Goal: Check status: Check status

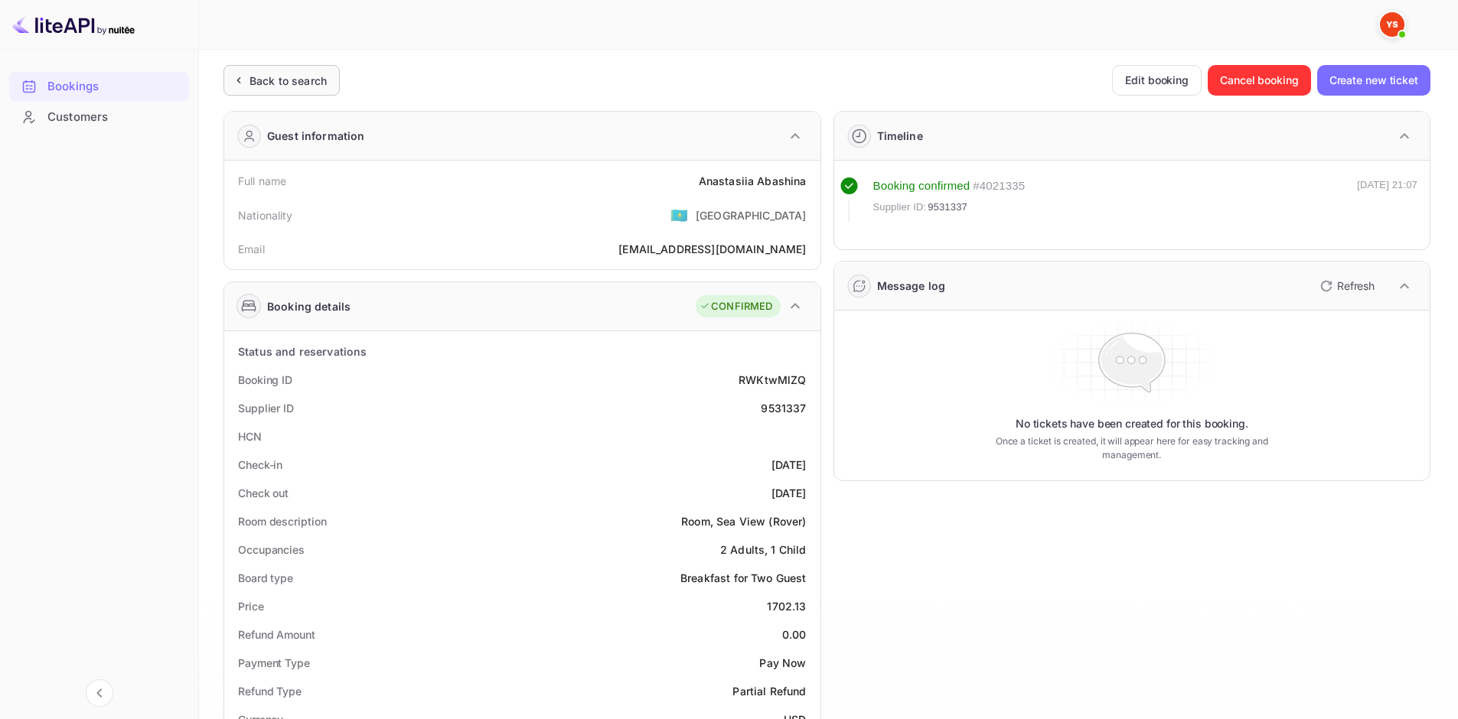
click at [316, 75] on div "Back to search" at bounding box center [288, 81] width 77 height 16
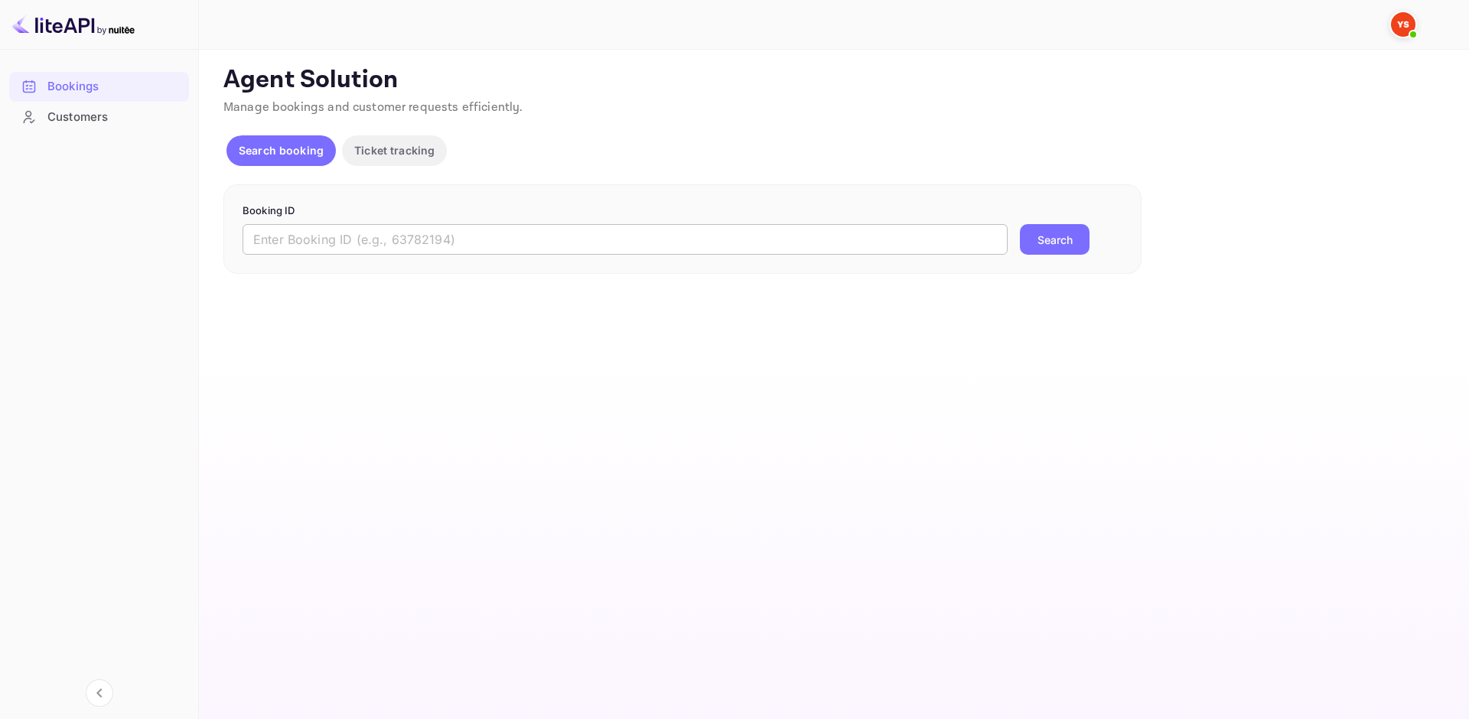
click at [417, 240] on input "text" at bounding box center [625, 239] width 765 height 31
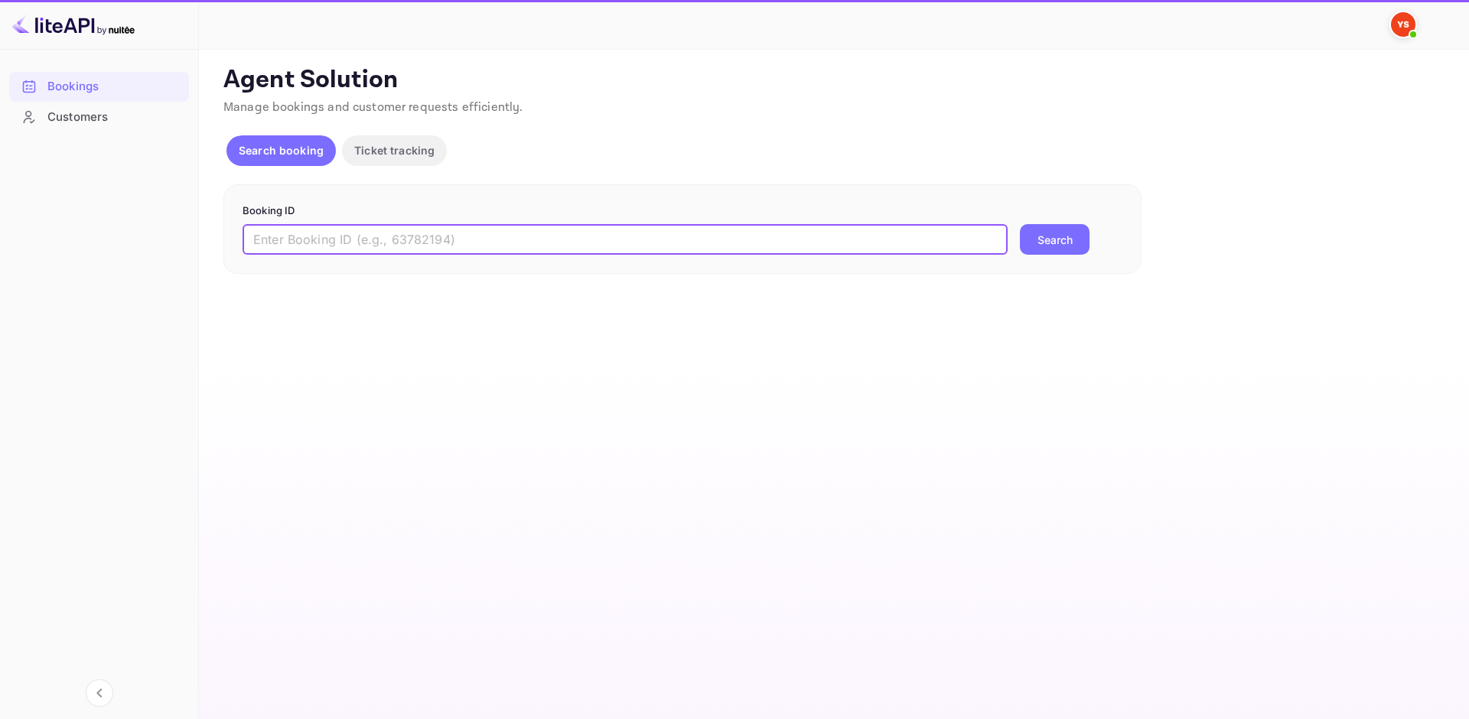
paste input "9469559"
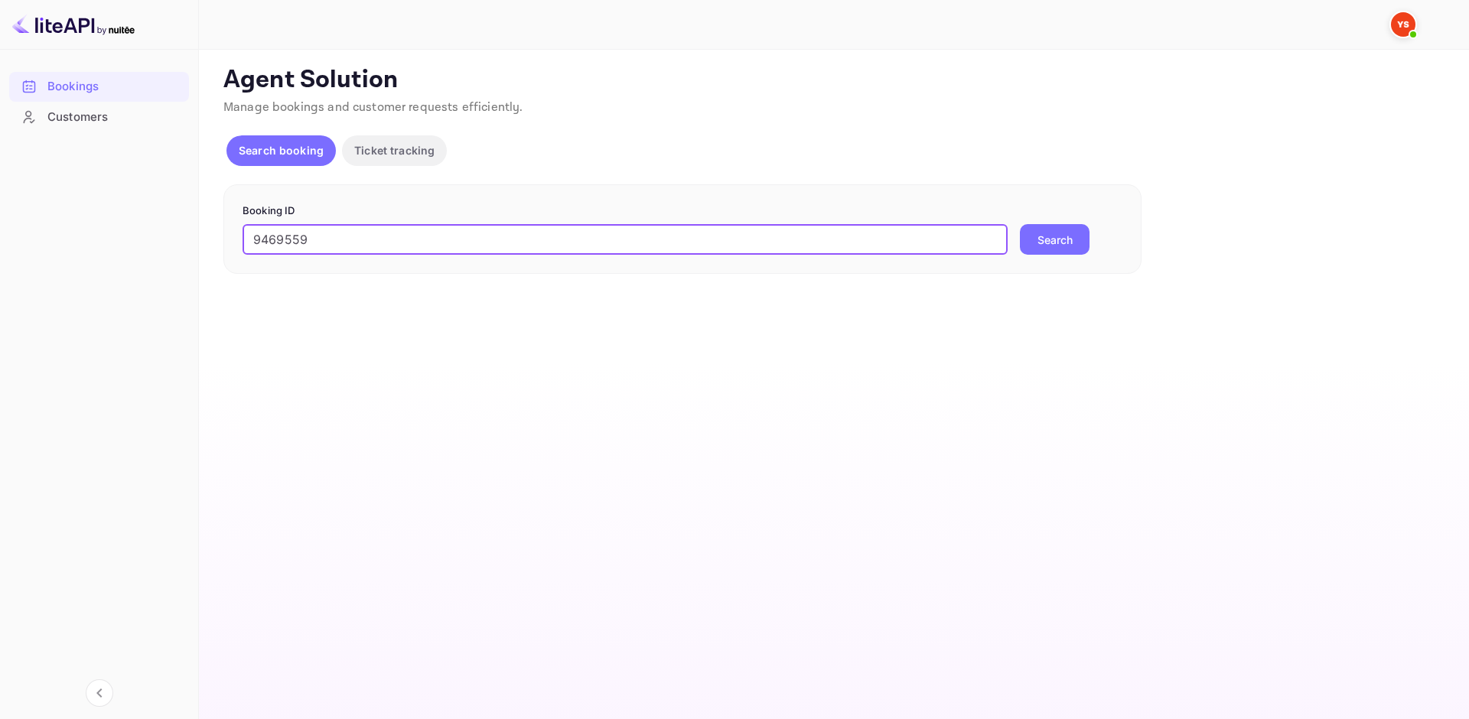
type input "9469559"
click at [1070, 230] on button "Search" at bounding box center [1055, 239] width 70 height 31
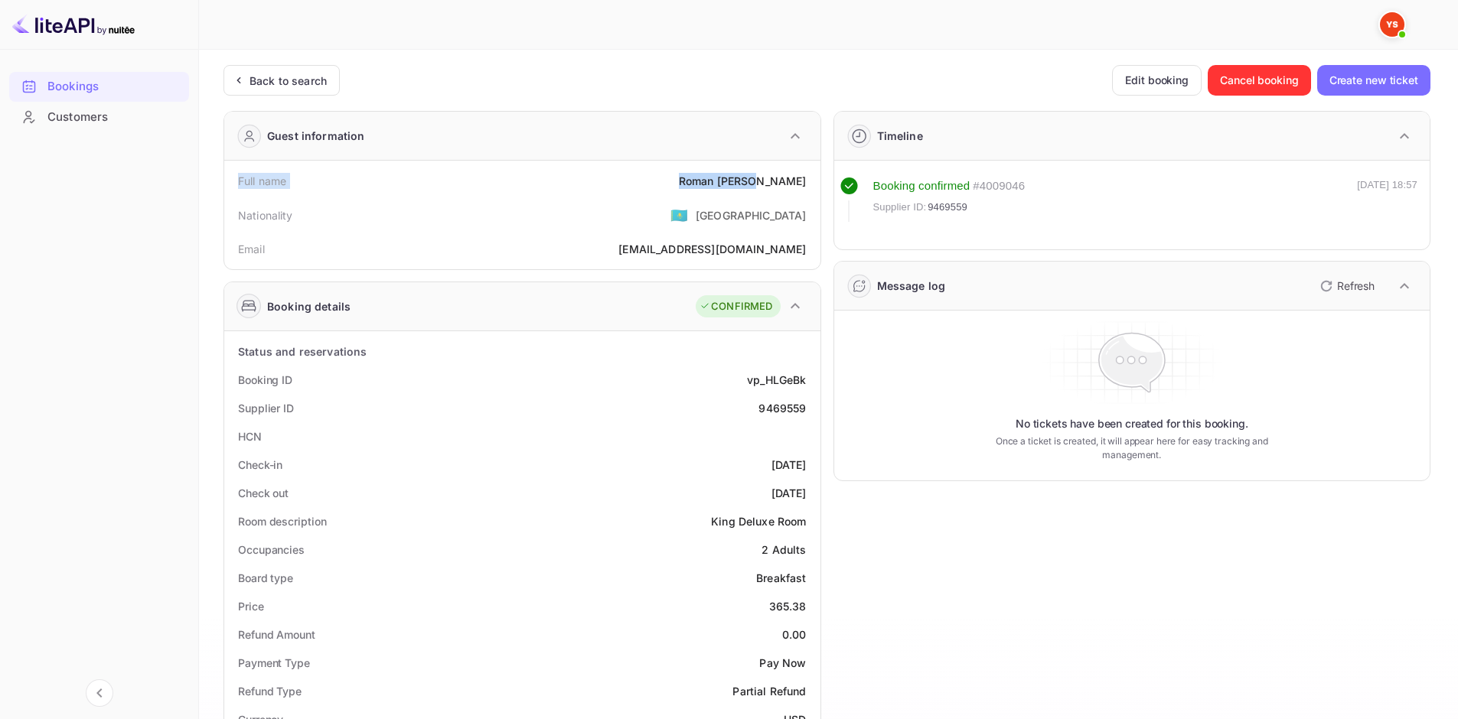
drag, startPoint x: 235, startPoint y: 181, endPoint x: 805, endPoint y: 170, distance: 570.3
click at [805, 170] on div "Full name [PERSON_NAME]" at bounding box center [522, 181] width 584 height 28
copy div "Full name [PERSON_NAME]"
drag, startPoint x: 239, startPoint y: 379, endPoint x: 809, endPoint y: 409, distance: 571.0
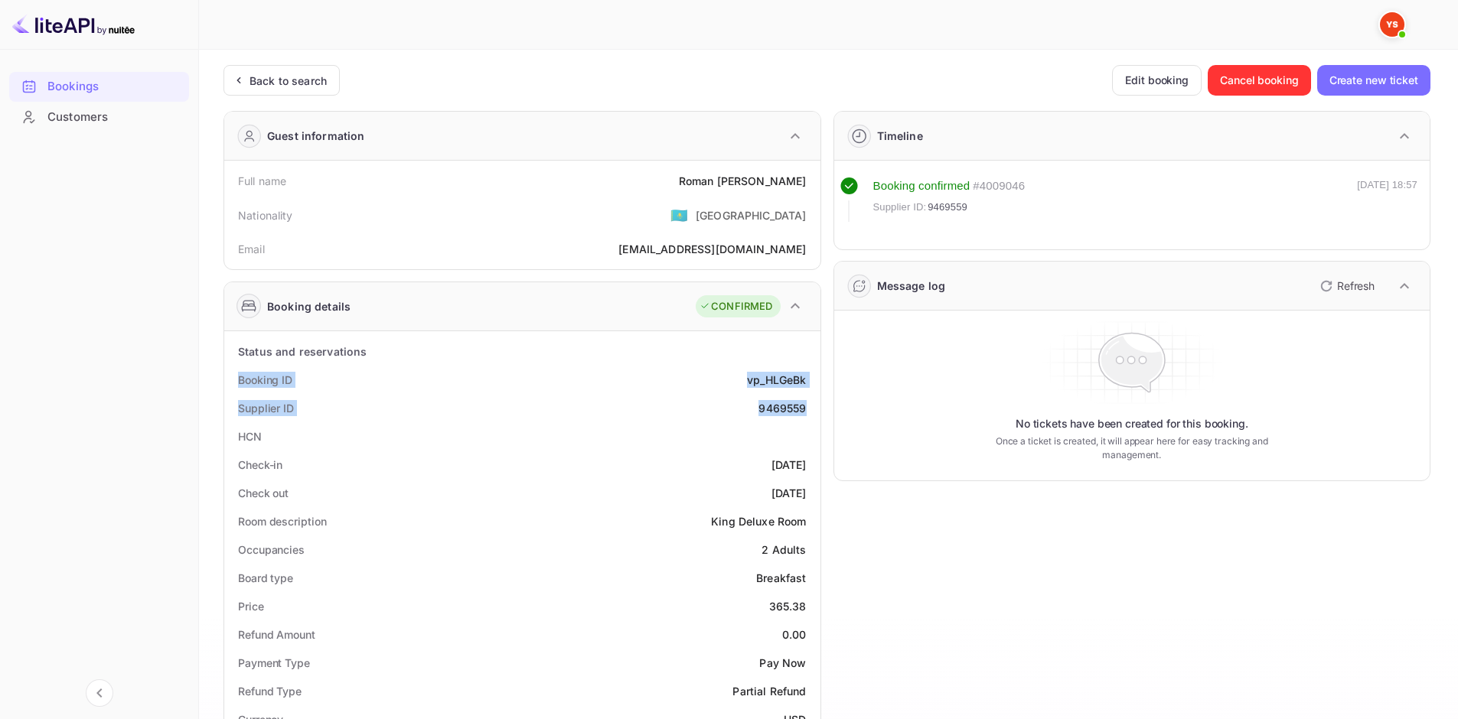
copy div "Booking ID vp_HLGeBk Supplier ID 9469559"
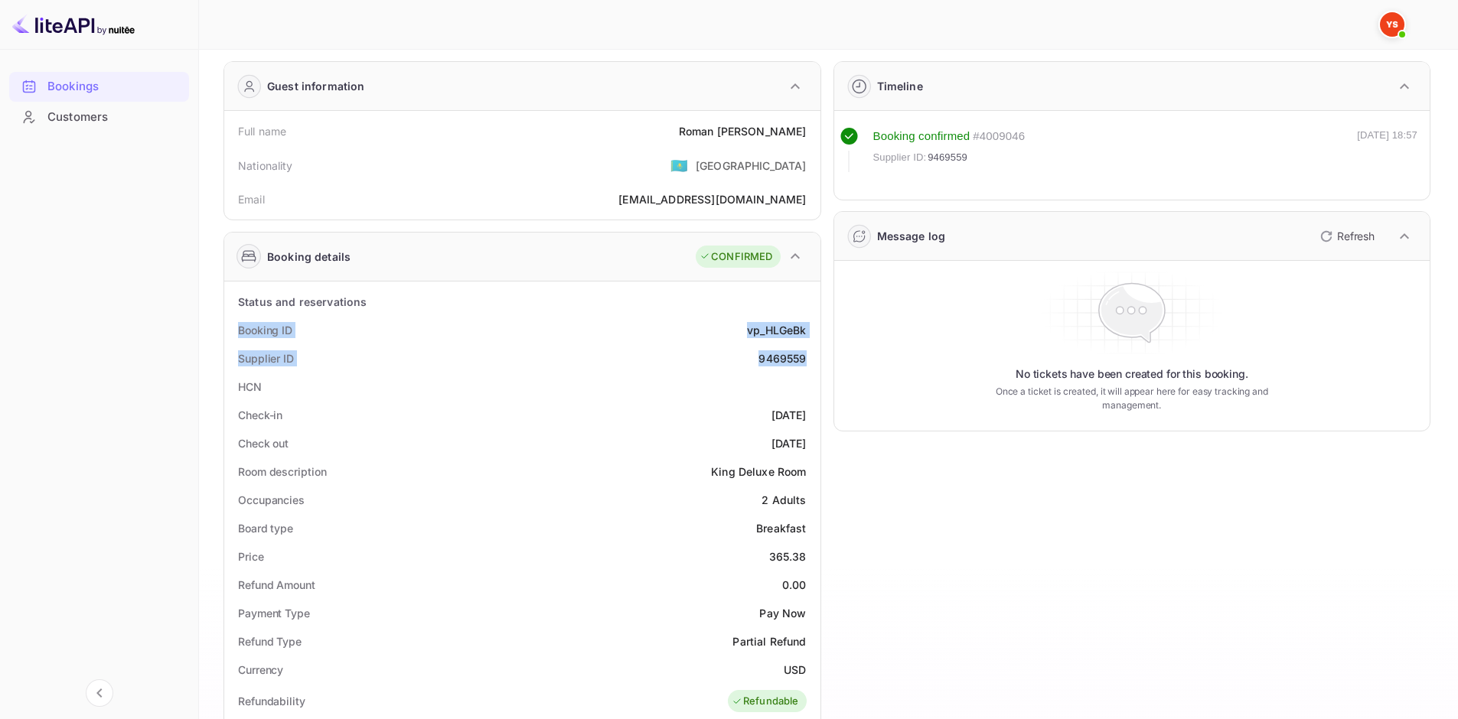
scroll to position [77, 0]
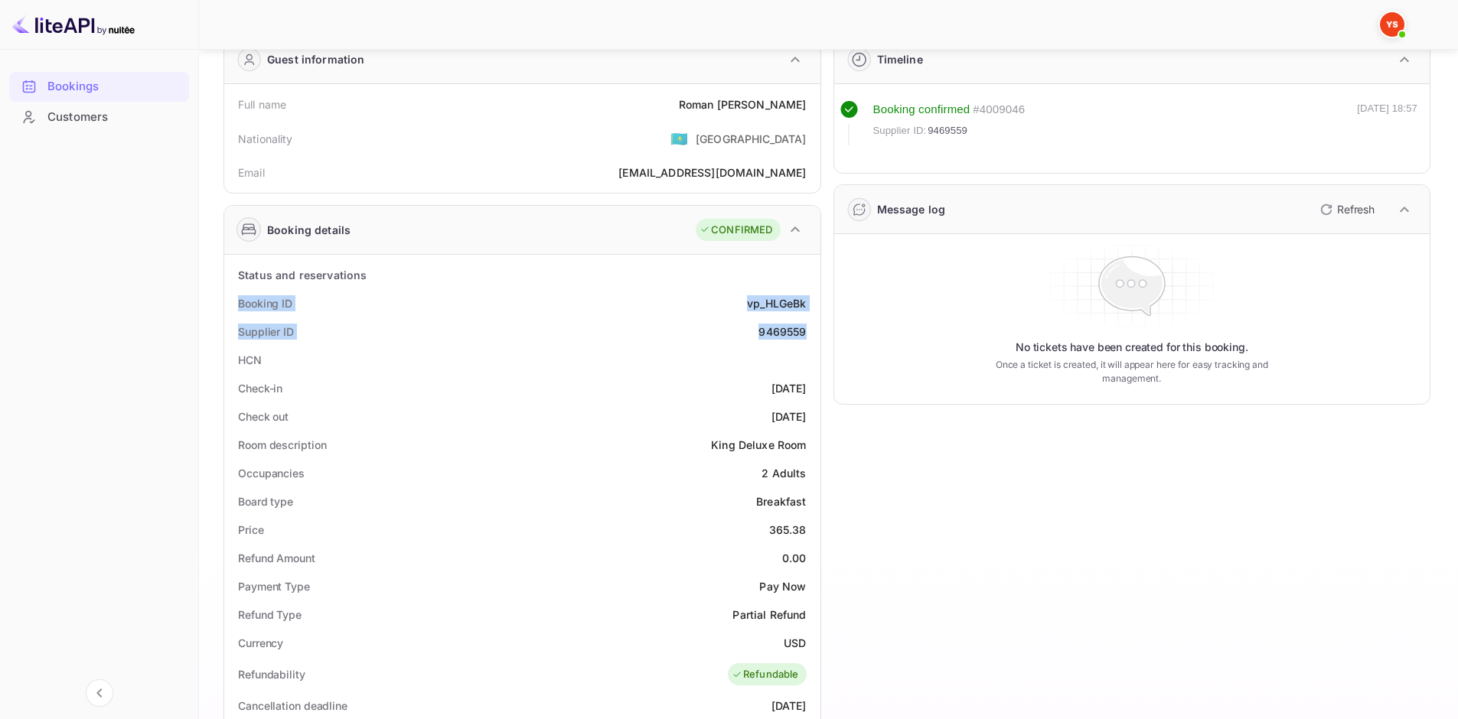
drag, startPoint x: 235, startPoint y: 382, endPoint x: 807, endPoint y: 416, distance: 573.5
click at [807, 416] on div "Status and reservations Booking ID vp_HLGeBk Supplier ID 9469559 HCN Check-in […" at bounding box center [522, 710] width 584 height 898
copy div "Check-in [DATE] Check out [DATE]"
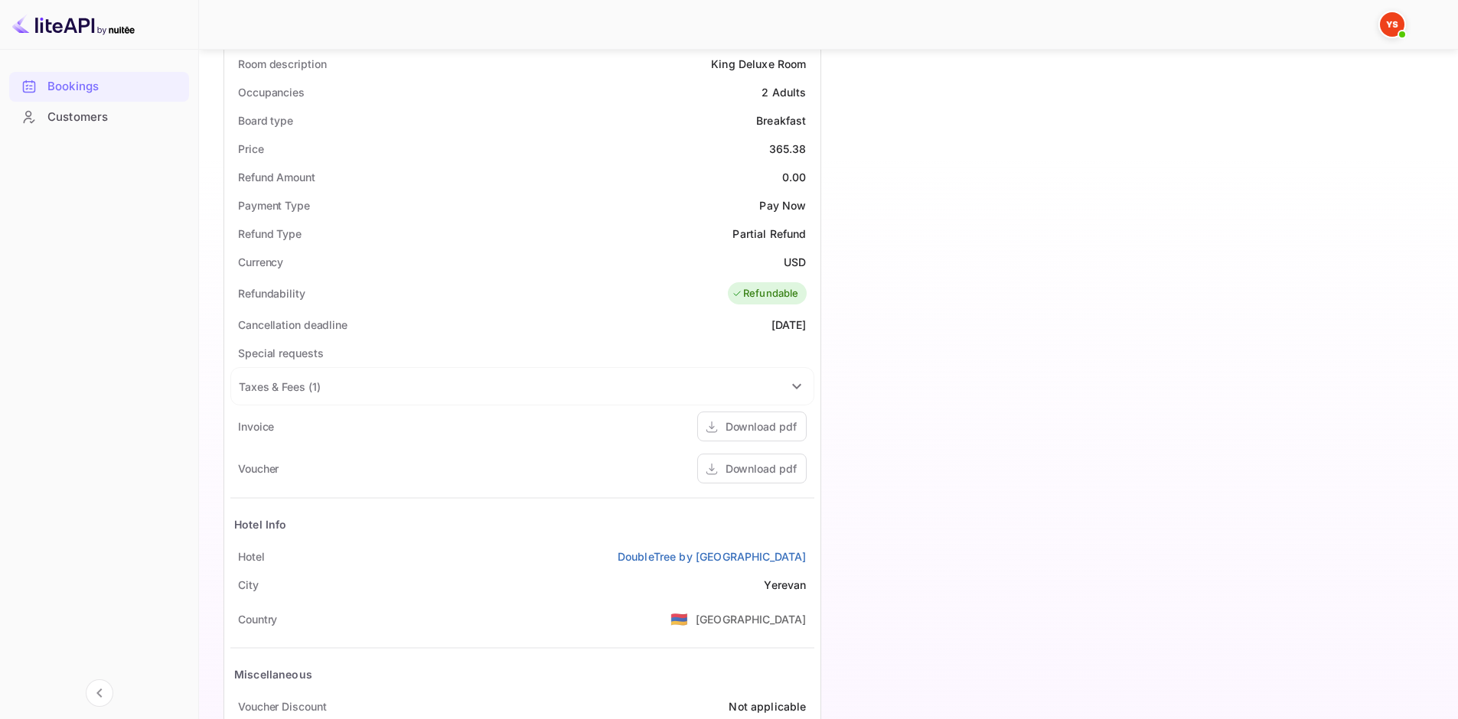
scroll to position [459, 0]
drag, startPoint x: 282, startPoint y: 552, endPoint x: 811, endPoint y: 552, distance: 528.9
click at [811, 552] on div "Hotel DoubleTree by [GEOGRAPHIC_DATA] [GEOGRAPHIC_DATA]" at bounding box center [522, 555] width 584 height 28
copy div "Hotel DoubleTree by [GEOGRAPHIC_DATA] [GEOGRAPHIC_DATA]"
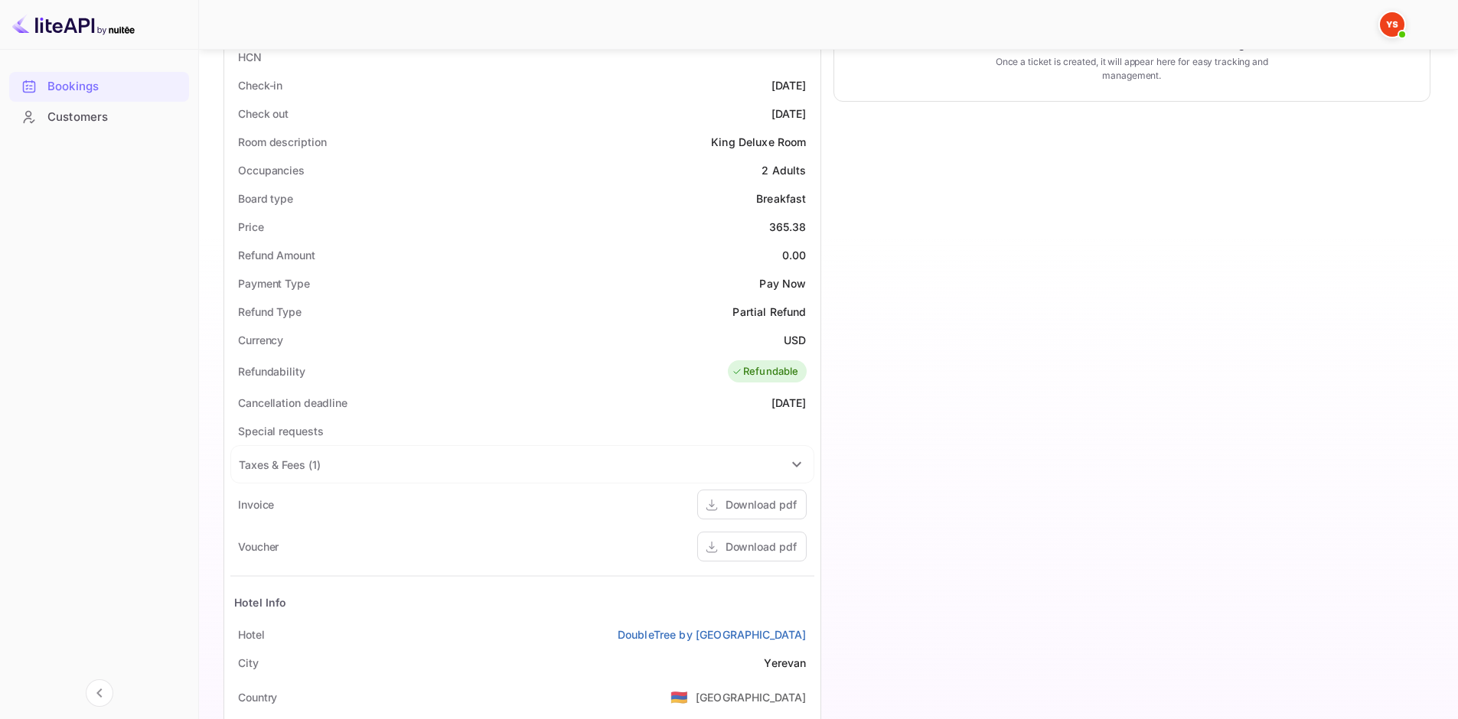
scroll to position [0, 0]
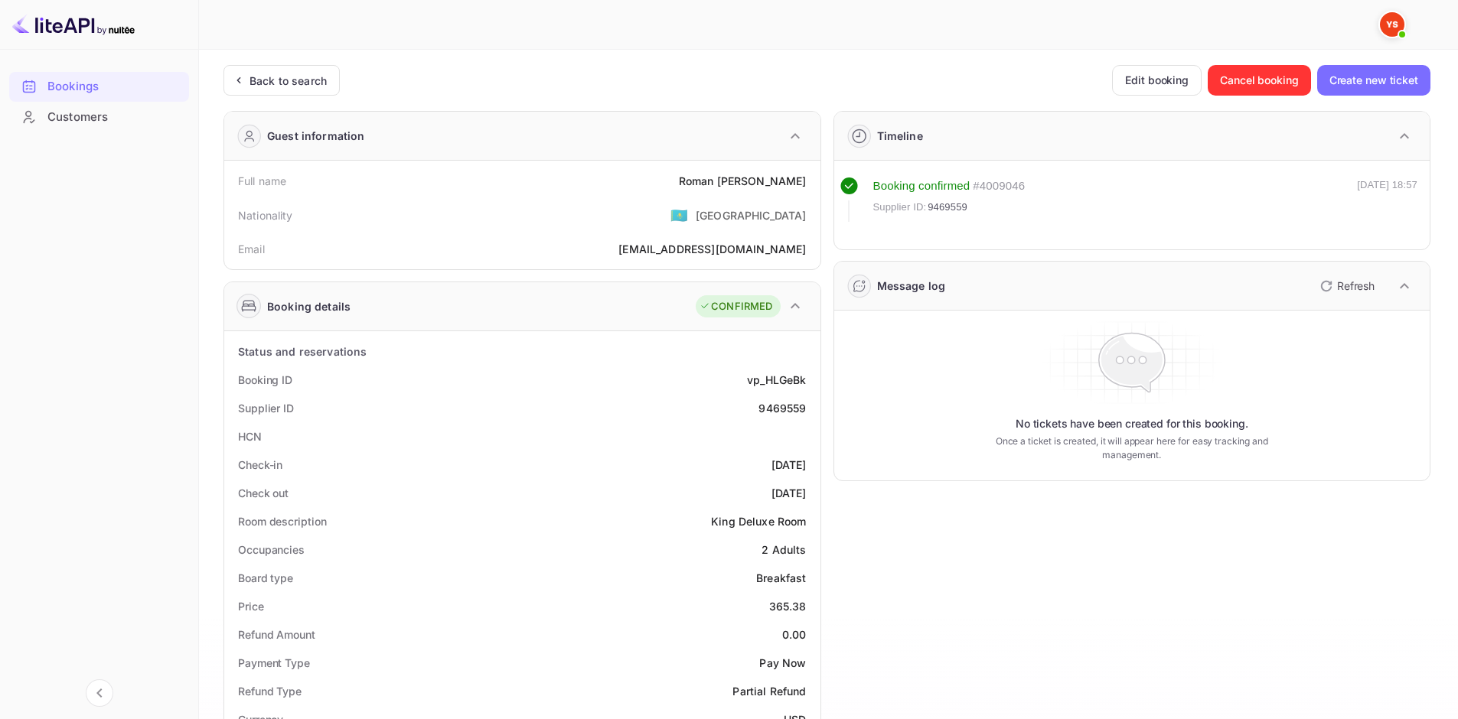
drag, startPoint x: 273, startPoint y: 119, endPoint x: 279, endPoint y: 101, distance: 19.1
click at [273, 119] on div "Guest information" at bounding box center [522, 136] width 596 height 49
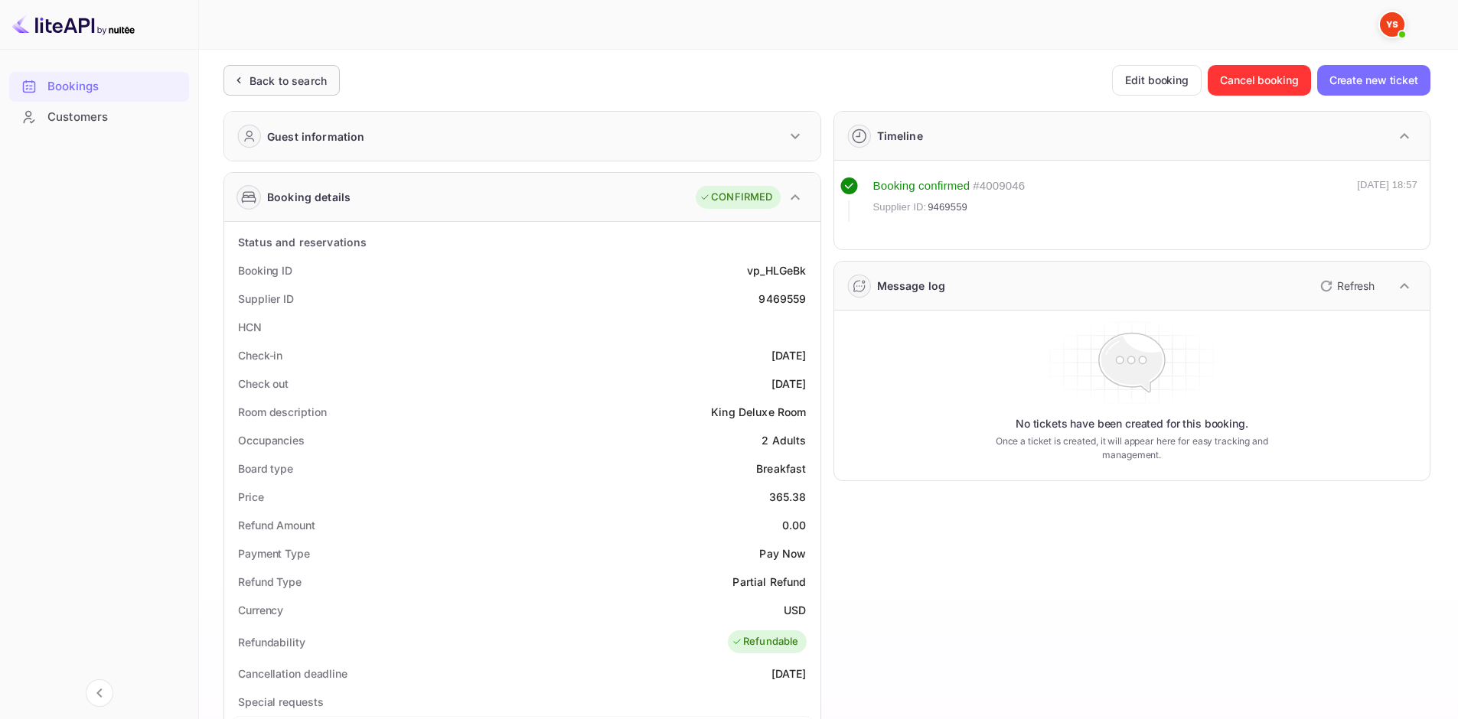
click at [282, 93] on div "Back to search" at bounding box center [281, 80] width 116 height 31
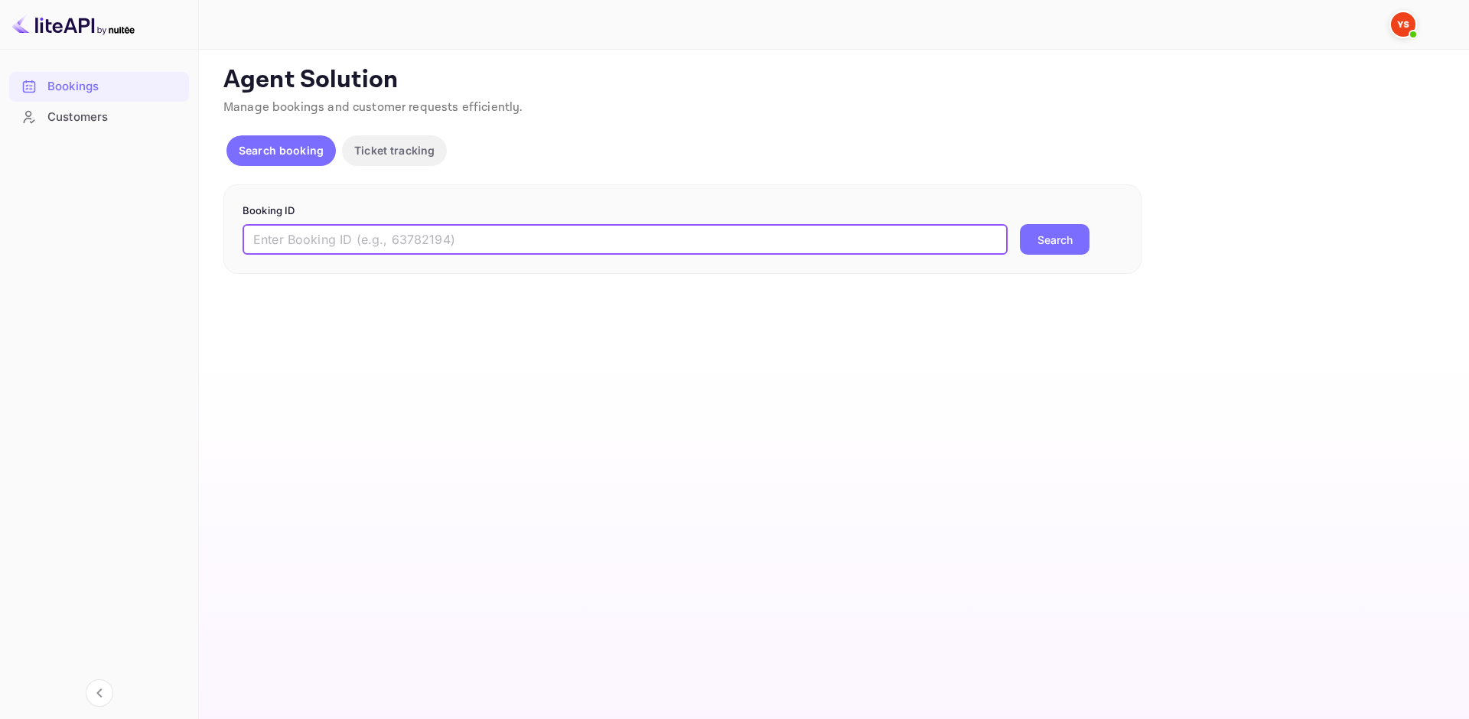
click at [370, 230] on input "text" at bounding box center [625, 239] width 765 height 31
paste input "8570496"
type input "8570496"
click at [1085, 226] on button "Search" at bounding box center [1055, 239] width 70 height 31
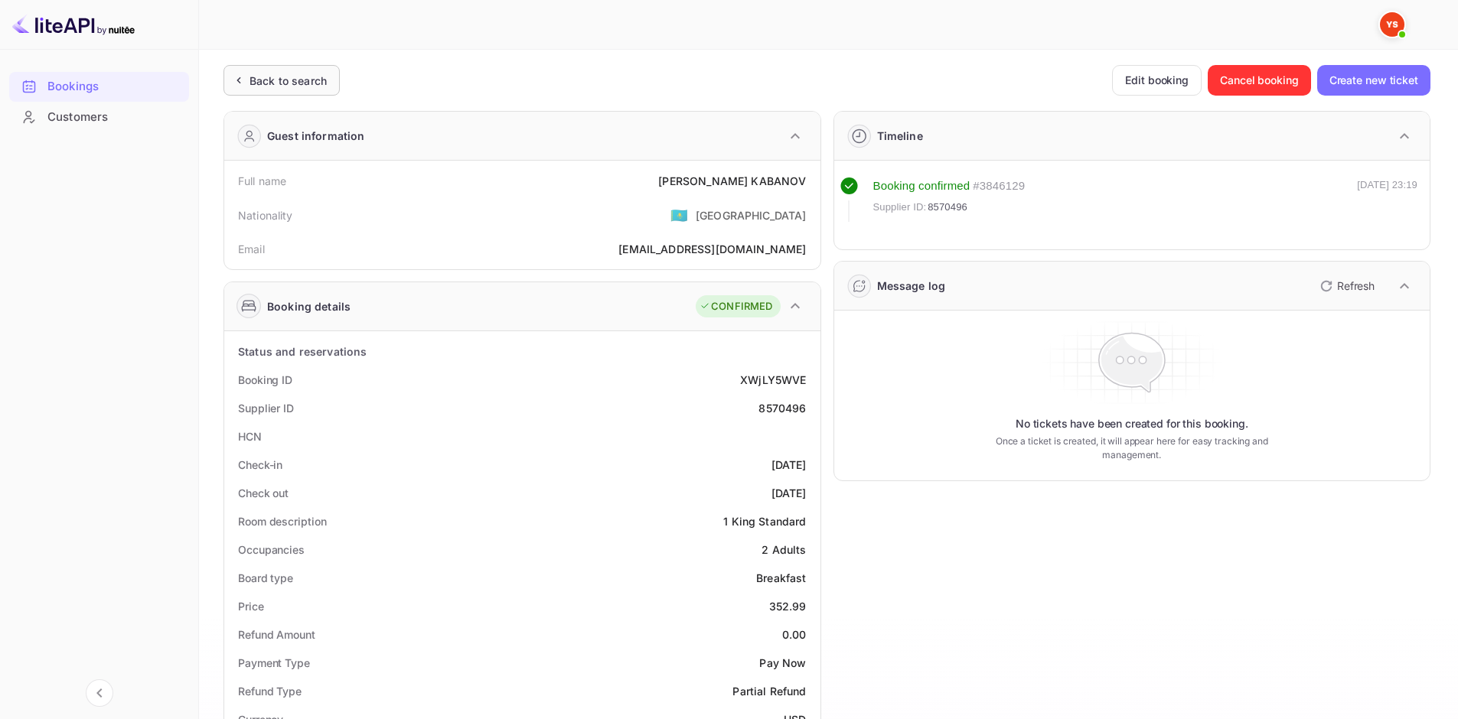
click at [321, 87] on div "Back to search" at bounding box center [288, 81] width 77 height 16
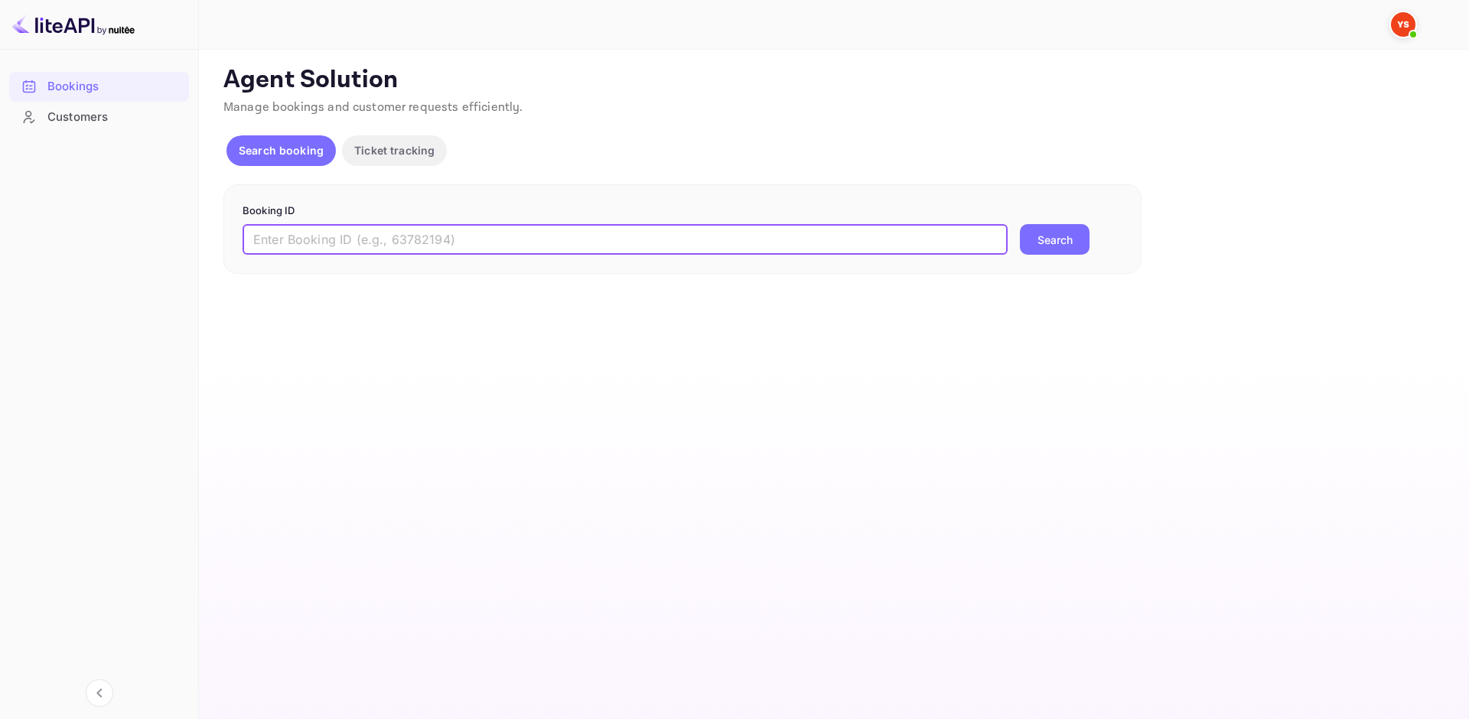
click at [384, 236] on input "text" at bounding box center [625, 239] width 765 height 31
paste input "8569836"
type input "8569836"
click at [1046, 238] on button "Search" at bounding box center [1055, 239] width 70 height 31
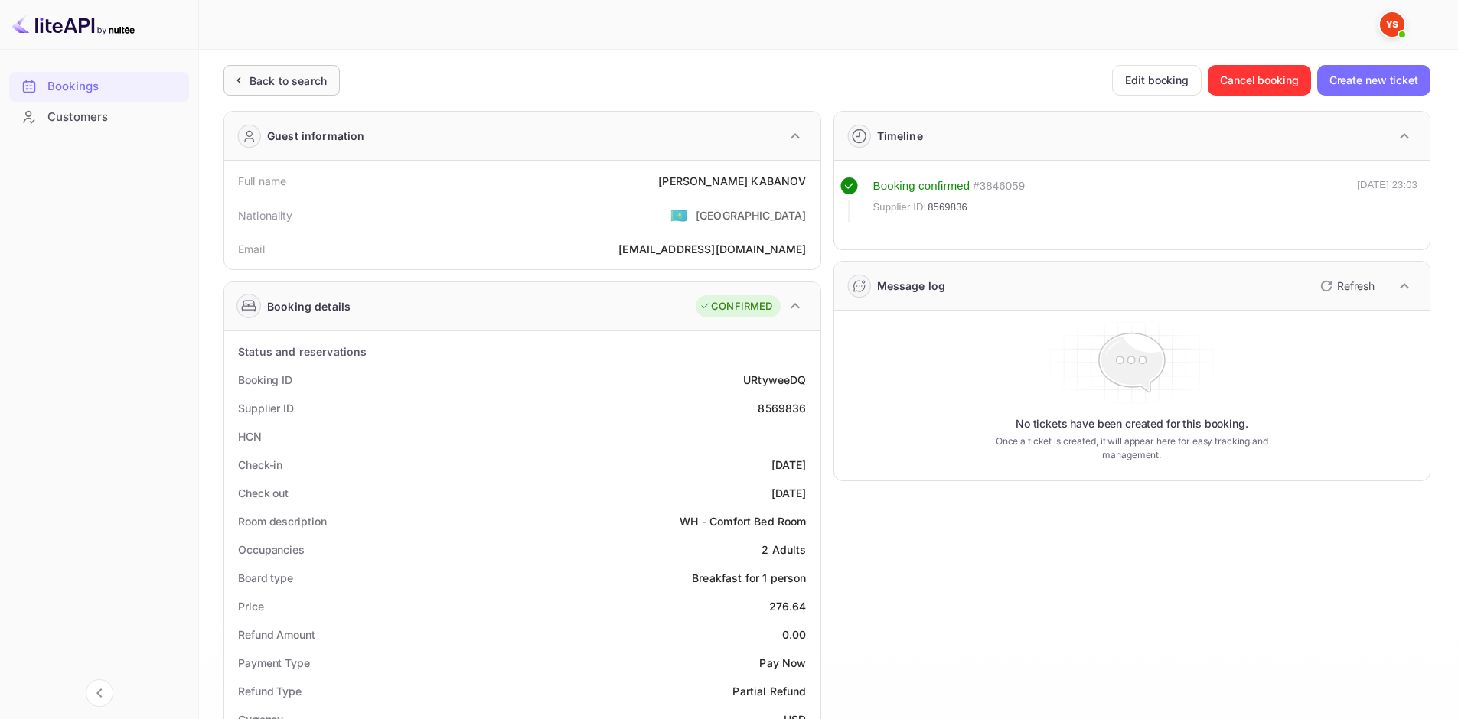
click at [314, 84] on div "Back to search" at bounding box center [288, 81] width 77 height 16
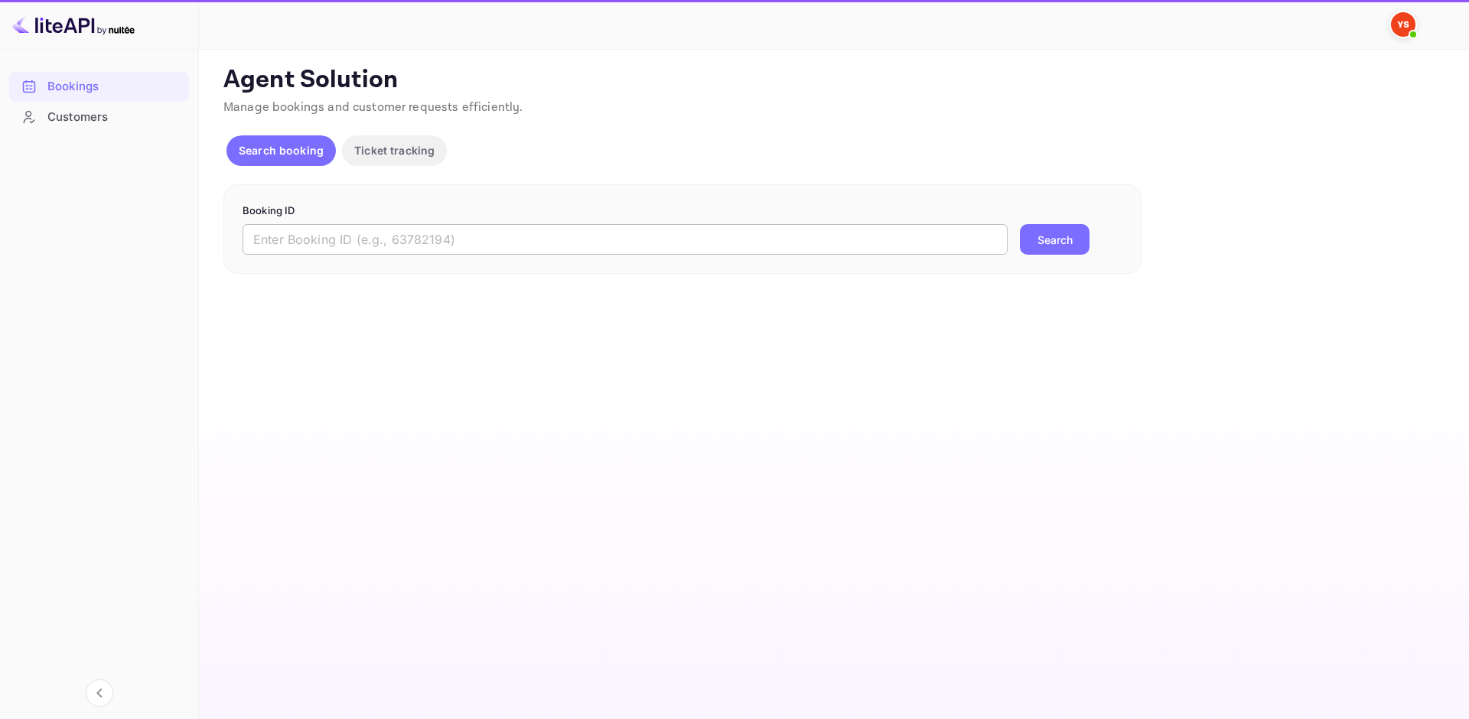
click at [378, 238] on input "text" at bounding box center [625, 239] width 765 height 31
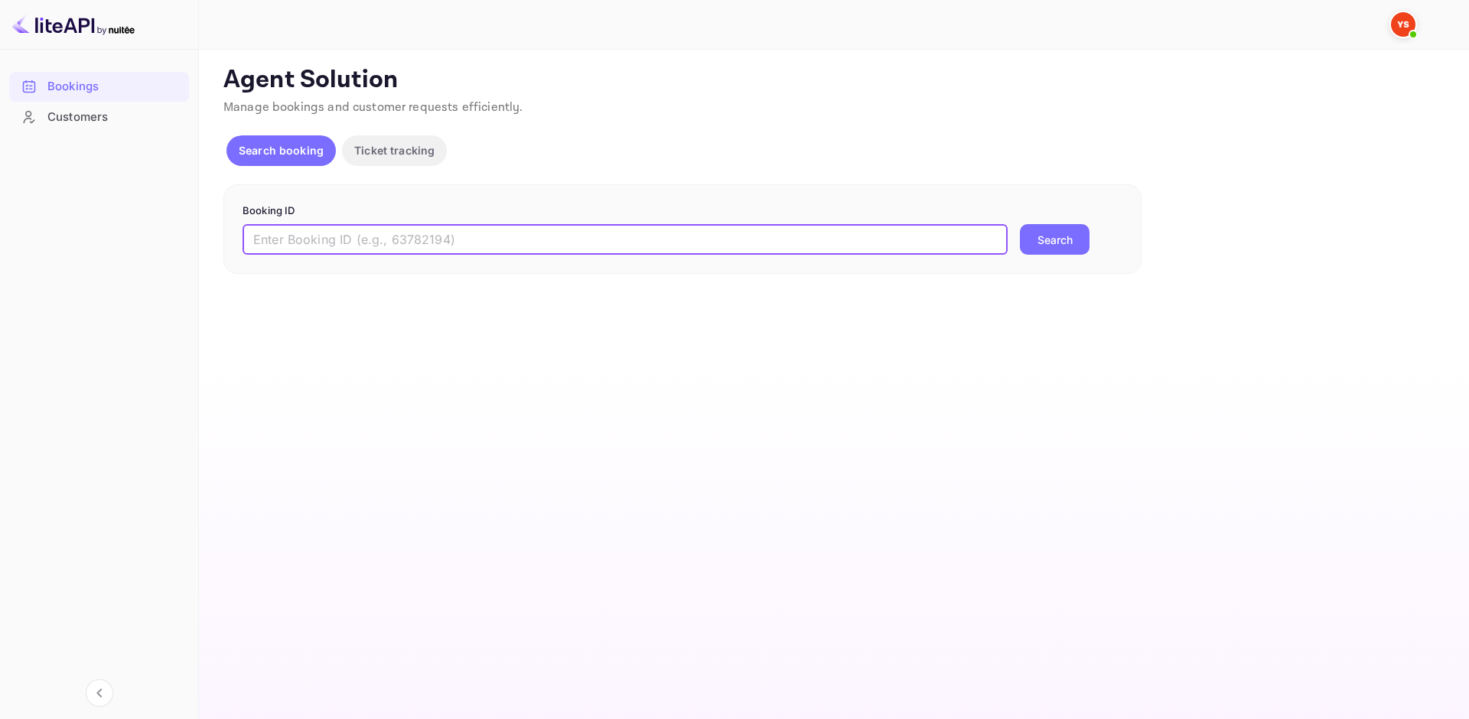
paste input "8570496"
type input "8570496"
click at [1070, 228] on button "Search" at bounding box center [1055, 239] width 70 height 31
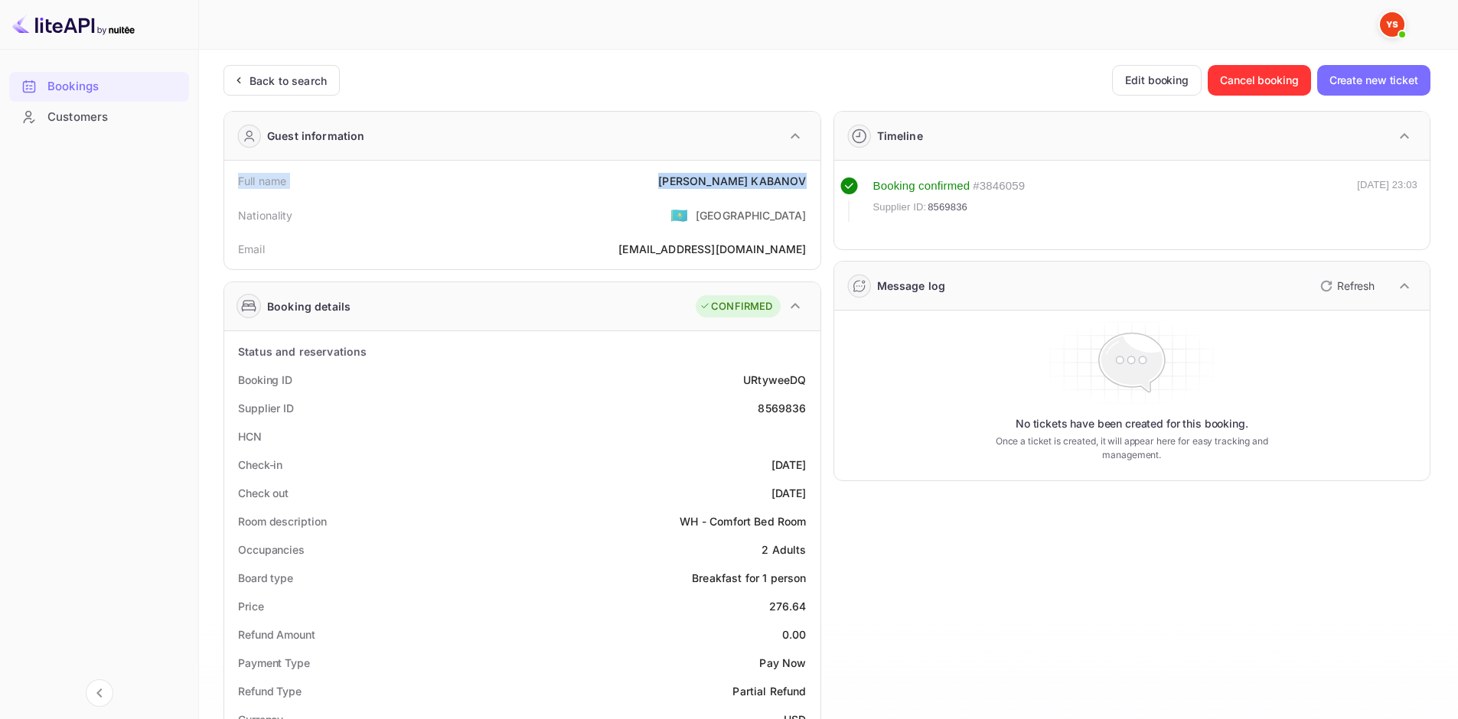
drag, startPoint x: 237, startPoint y: 184, endPoint x: 816, endPoint y: 181, distance: 578.6
click at [816, 181] on div "Full name VIKTOR KABANOV Nationality 🇰🇿 Kazakhstan Email m-eow@yandex.ru" at bounding box center [522, 215] width 596 height 109
copy div "Full name VIKTOR KABANOV"
drag, startPoint x: 236, startPoint y: 382, endPoint x: 811, endPoint y: 401, distance: 575.9
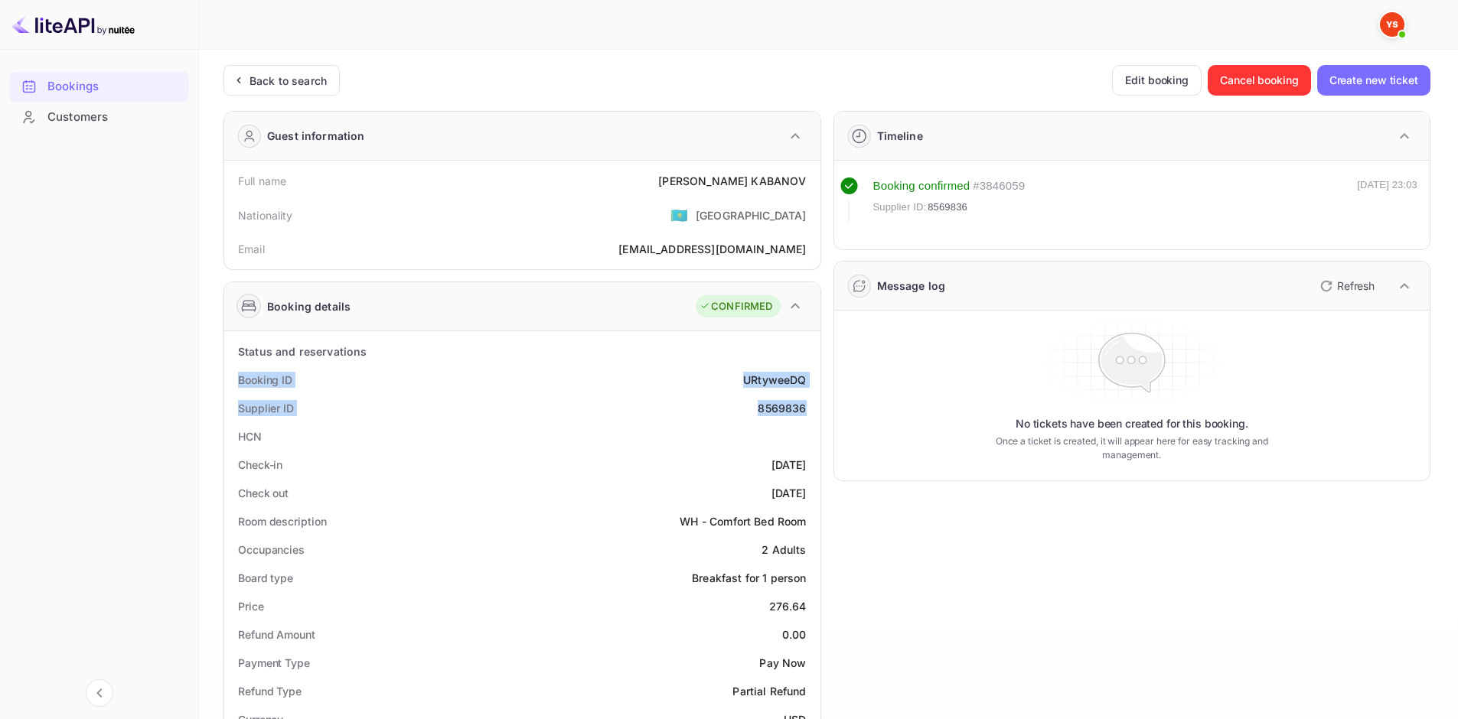
copy div "Booking ID URtyweeDQ Supplier ID 8569836"
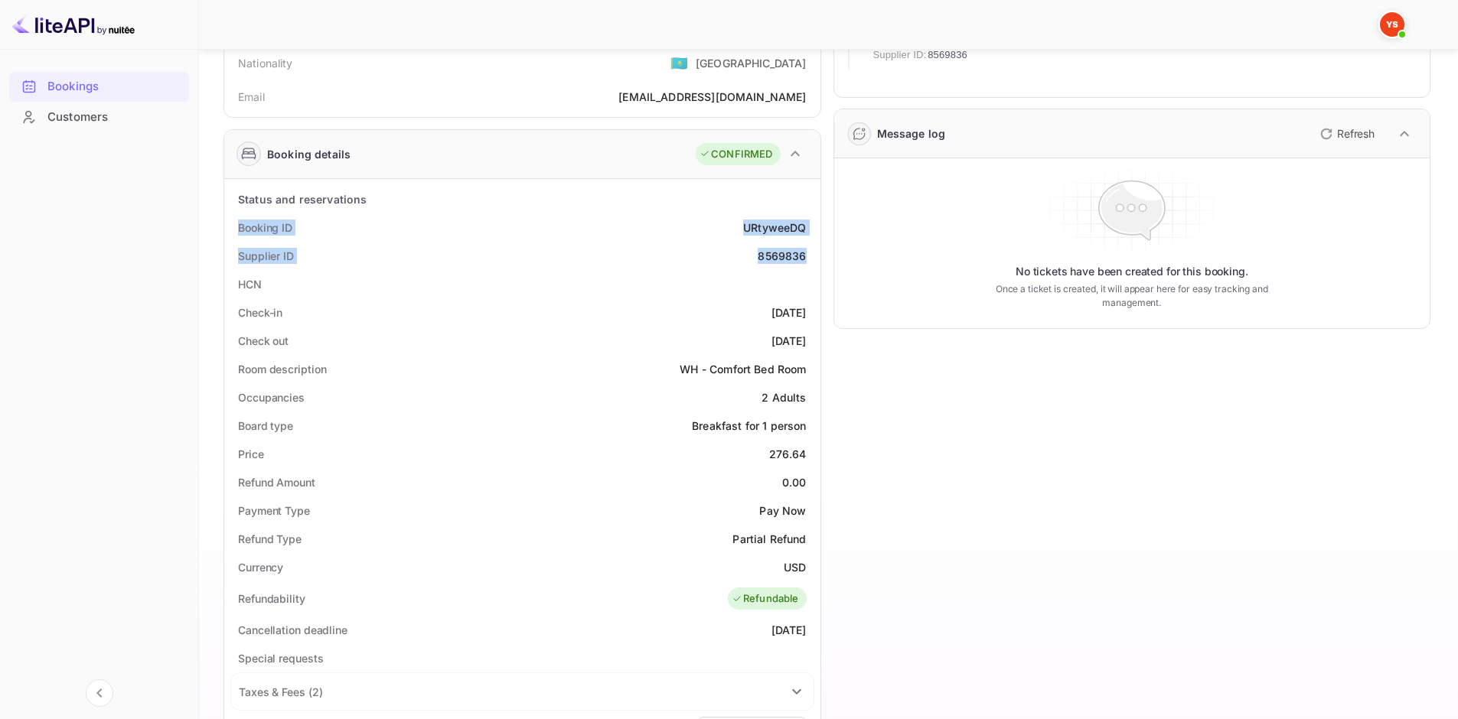
scroll to position [153, 0]
drag, startPoint x: 230, startPoint y: 311, endPoint x: 813, endPoint y: 334, distance: 582.9
click at [813, 334] on div "Status and reservations Booking ID URtyweeDQ Supplier ID 8569836 HCN Check-in 2…" at bounding box center [522, 633] width 596 height 910
copy div "Check-in 2025-09-20 Check out 2025-09-24"
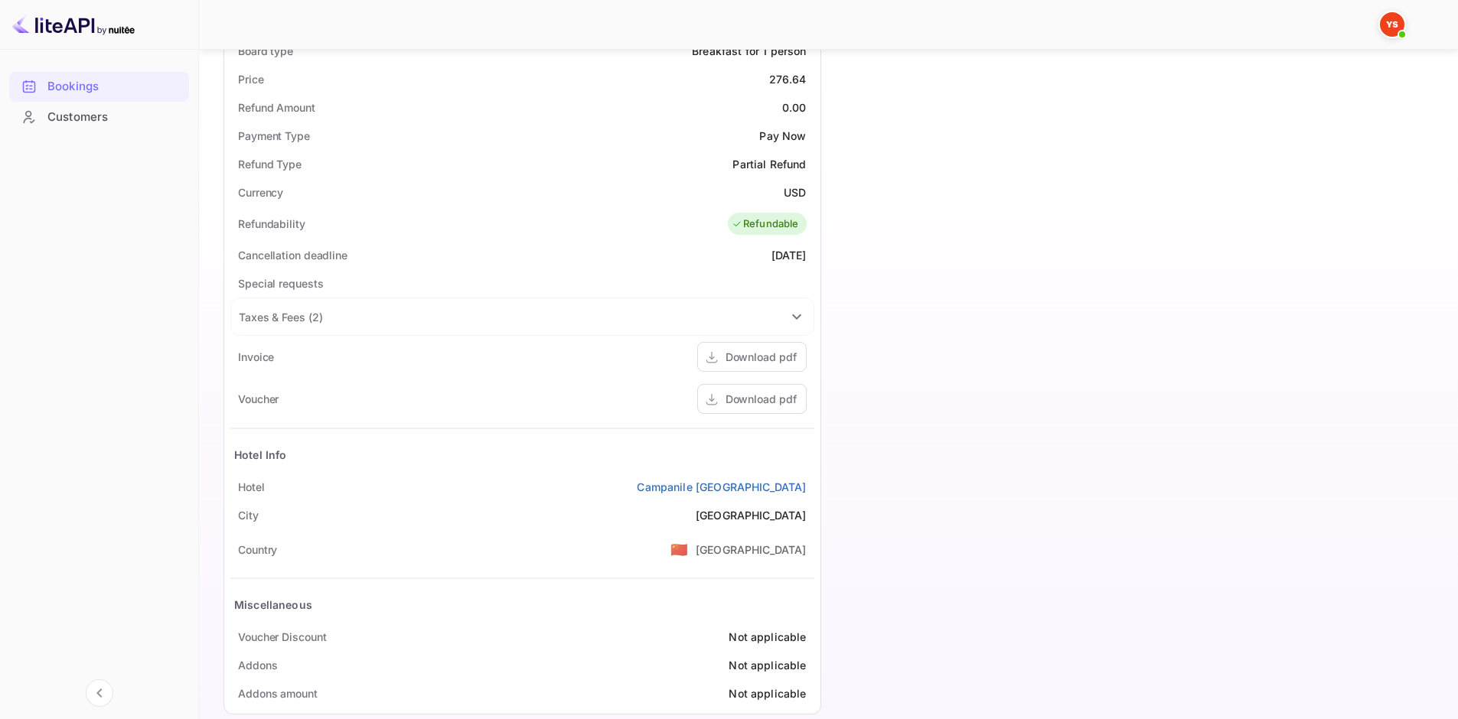
scroll to position [536, 0]
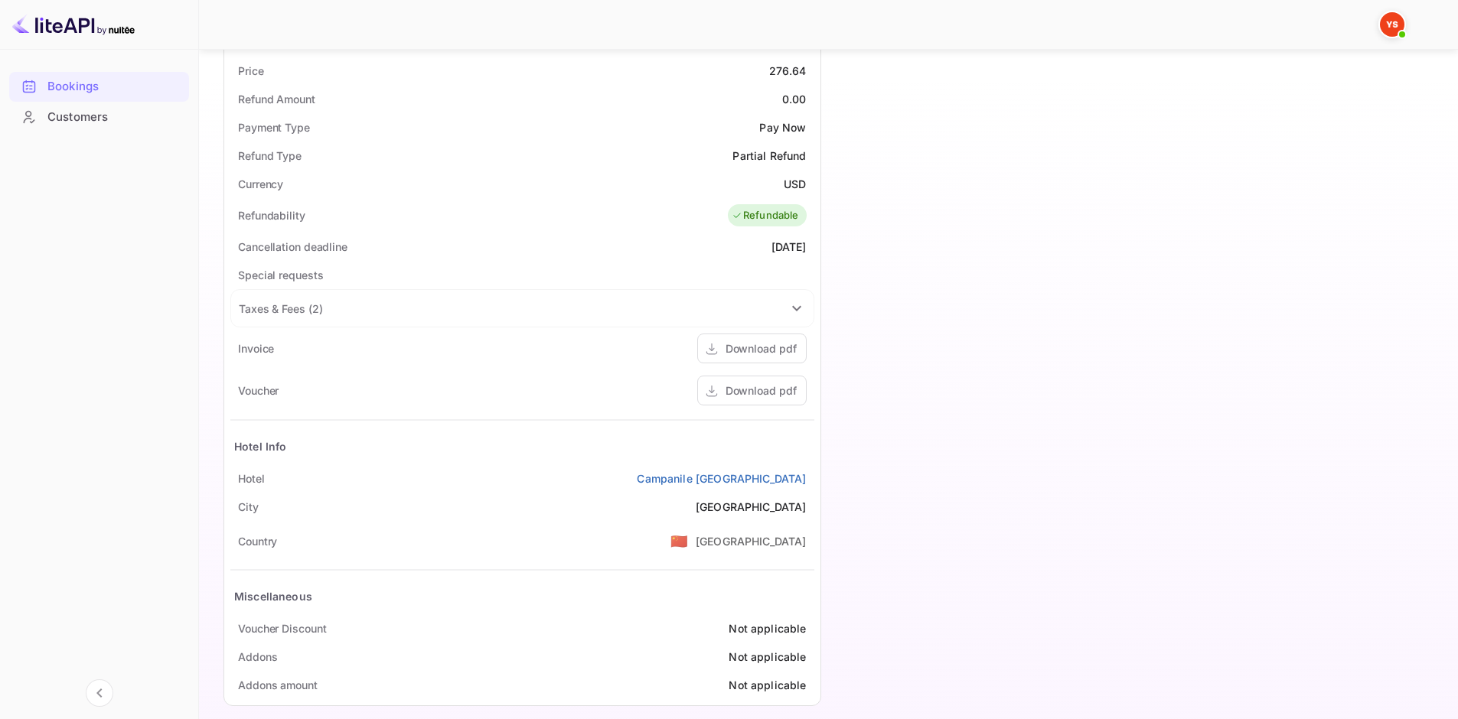
drag, startPoint x: 246, startPoint y: 479, endPoint x: 814, endPoint y: 484, distance: 567.9
click at [814, 484] on div "Status and reservations Booking ID URtyweeDQ Supplier ID 8569836 HCN Check-in 2…" at bounding box center [522, 251] width 596 height 910
copy div "Hotel Campanile Shanghai Natural History Museum"
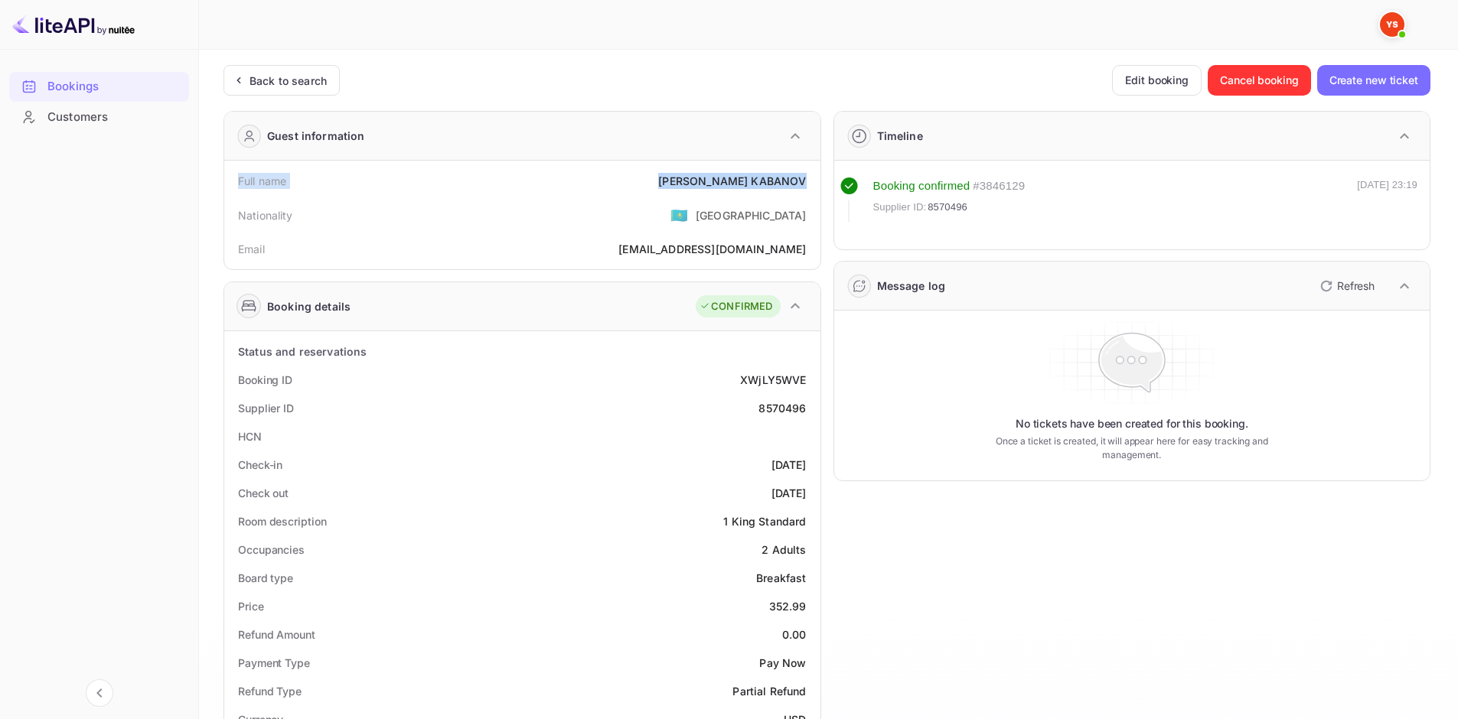
drag, startPoint x: 245, startPoint y: 183, endPoint x: 814, endPoint y: 176, distance: 568.7
click at [814, 176] on div "Full name VIKTOR KABANOV" at bounding box center [522, 181] width 584 height 28
copy div "Full name VIKTOR KABANOV"
drag, startPoint x: 237, startPoint y: 380, endPoint x: 807, endPoint y: 489, distance: 579.7
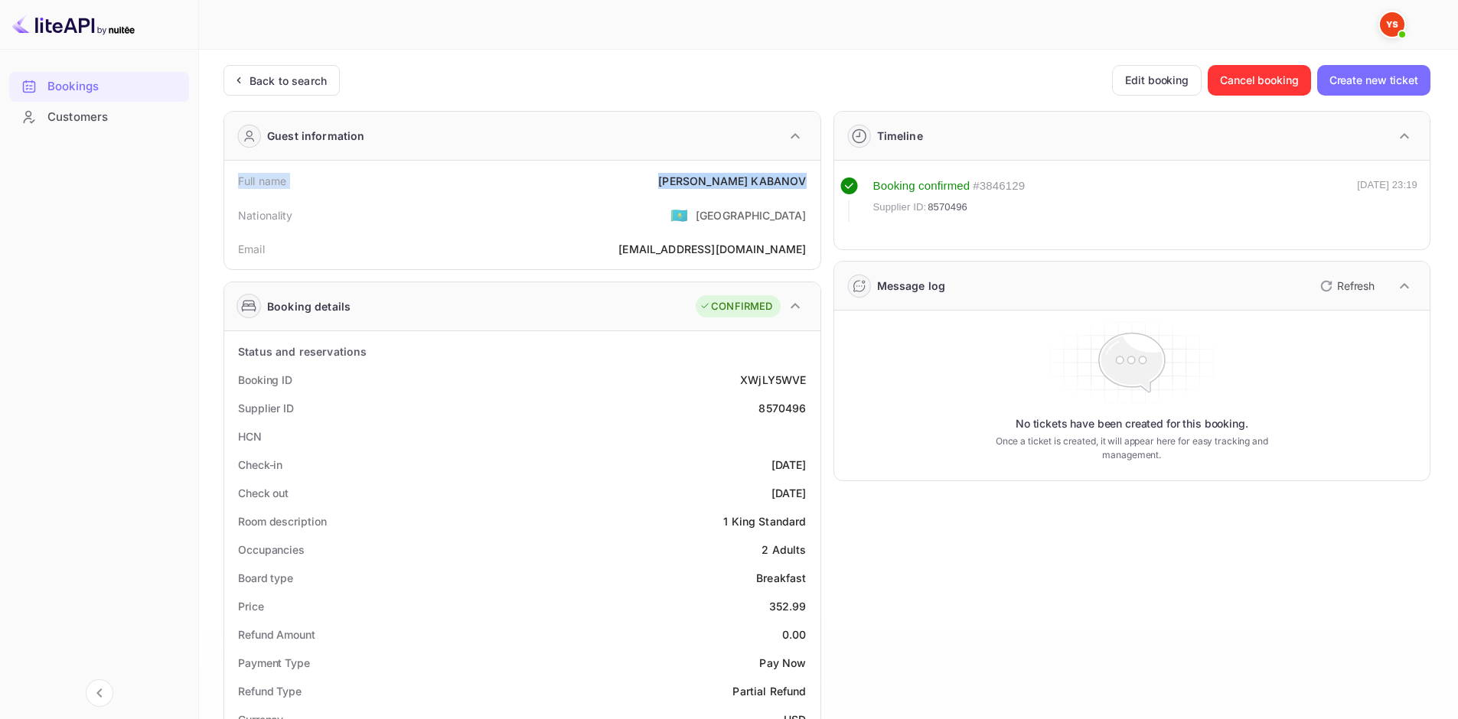
copy div "Booking ID XWjLY5WVE Supplier ID 8570496 HCN Check-in 2025-09-24 Check out 2025…"
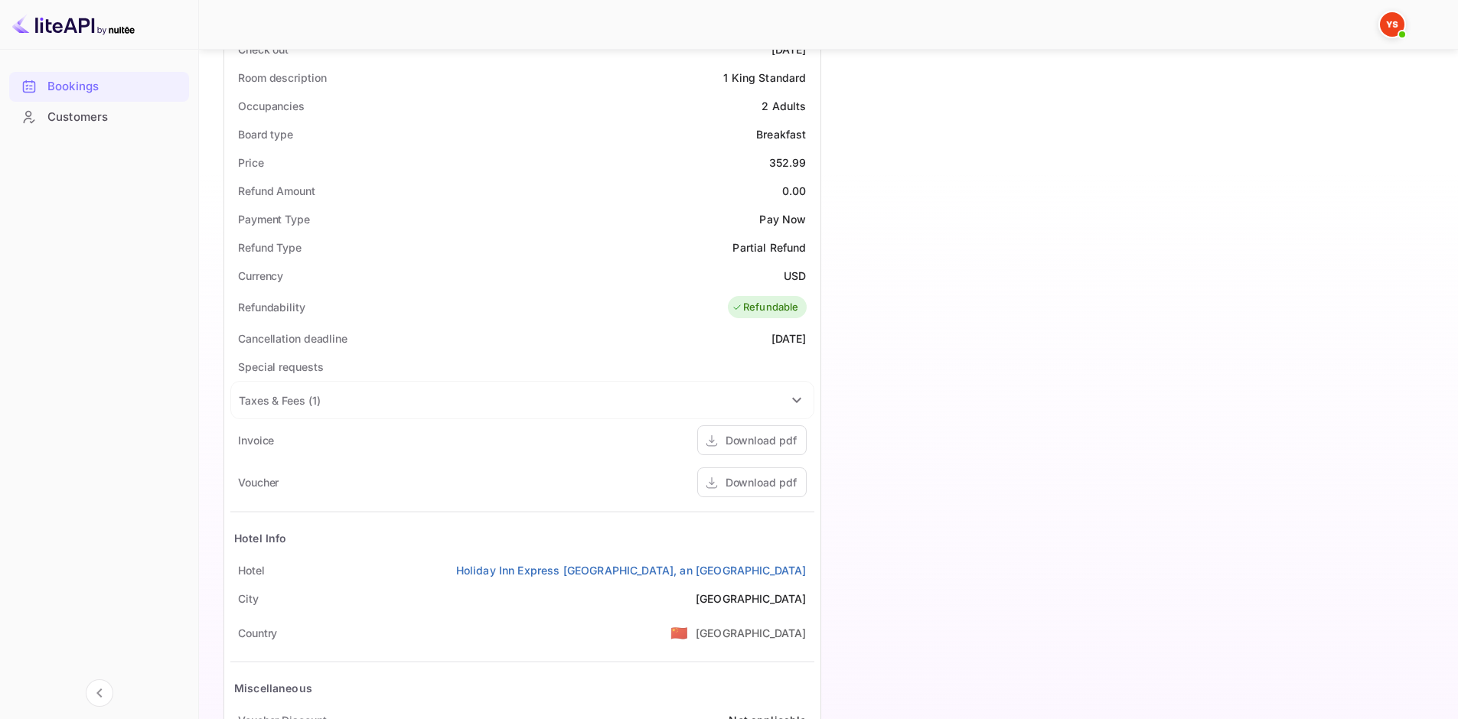
scroll to position [536, 0]
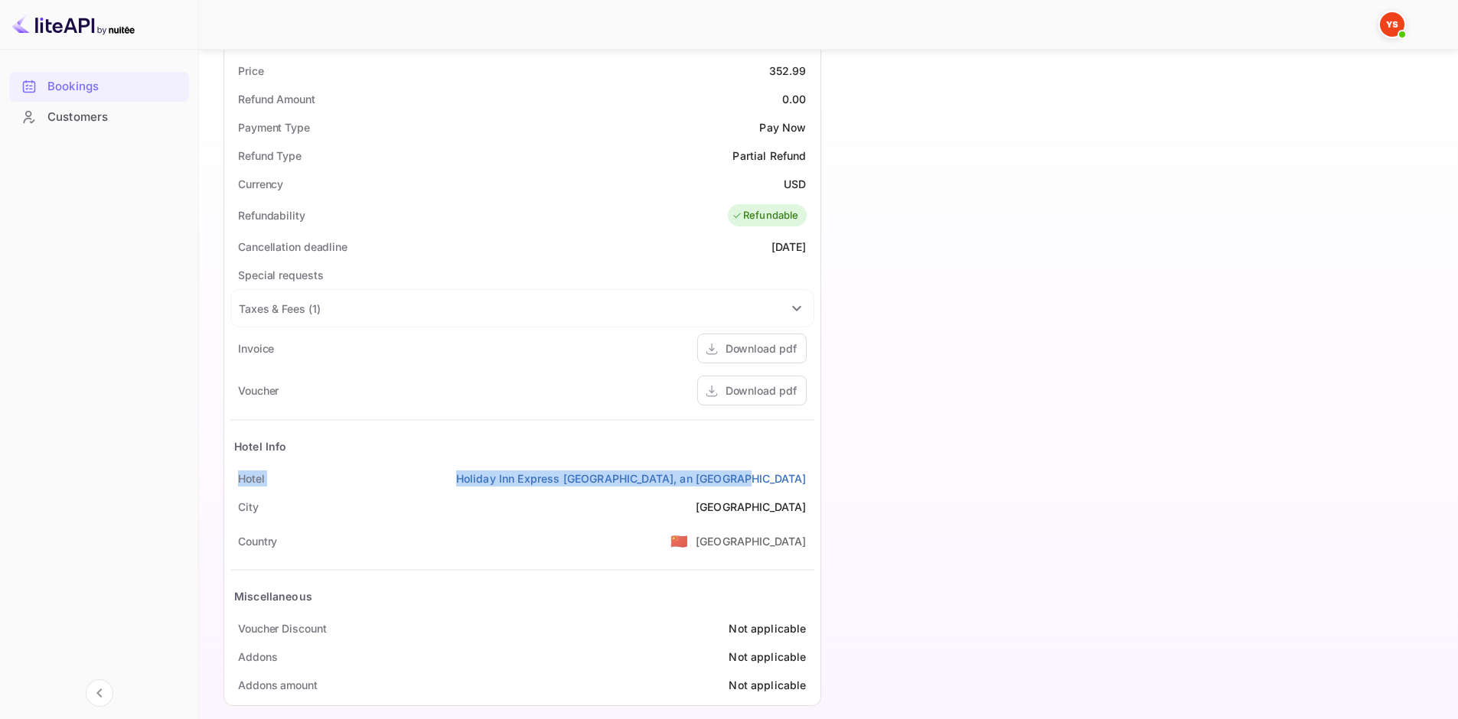
drag, startPoint x: 237, startPoint y: 475, endPoint x: 819, endPoint y: 478, distance: 581.7
click at [819, 478] on div "Status and reservations Booking ID XWjLY5WVE Supplier ID 8570496 HCN Check-in 2…" at bounding box center [522, 251] width 596 height 910
copy div "Hotel Holiday Inn Express Beijing Downtown, an IHG Hotel"
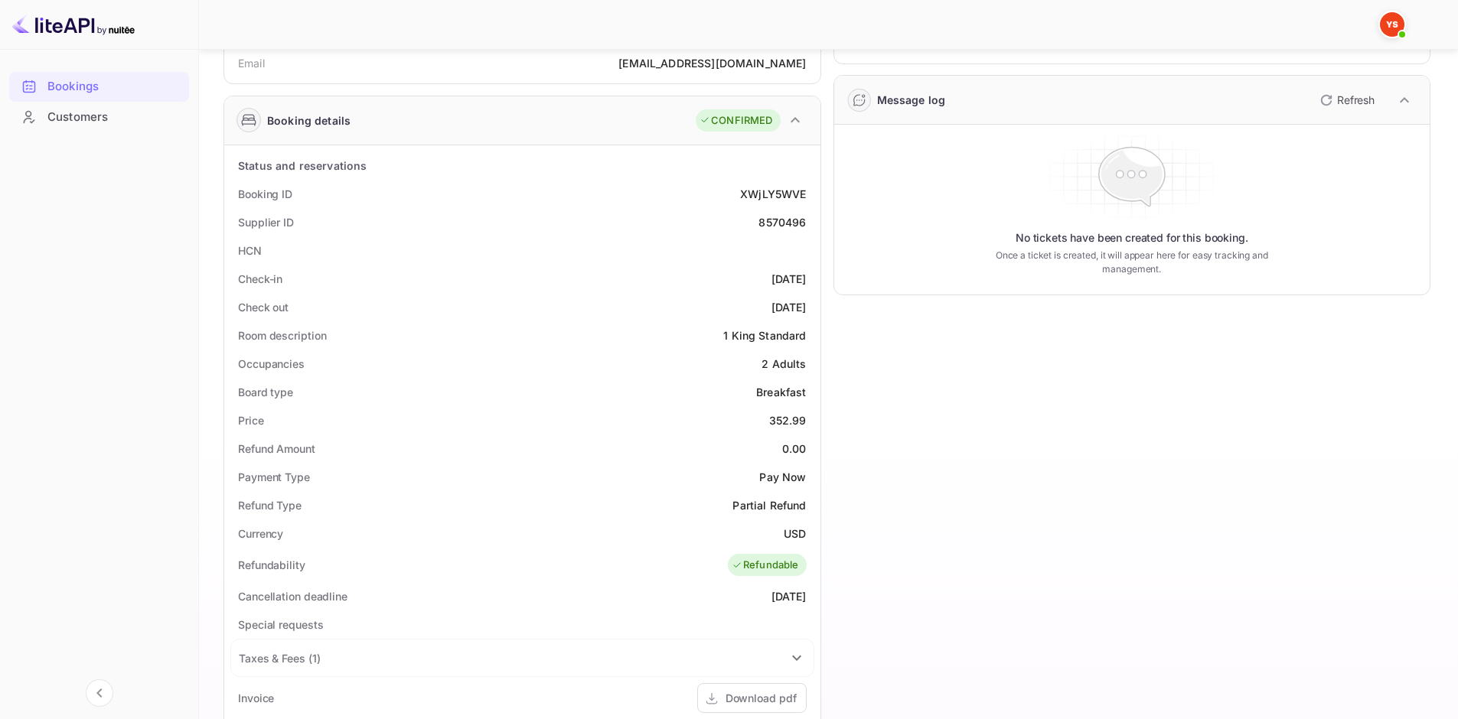
scroll to position [0, 0]
